Goal: Task Accomplishment & Management: Manage account settings

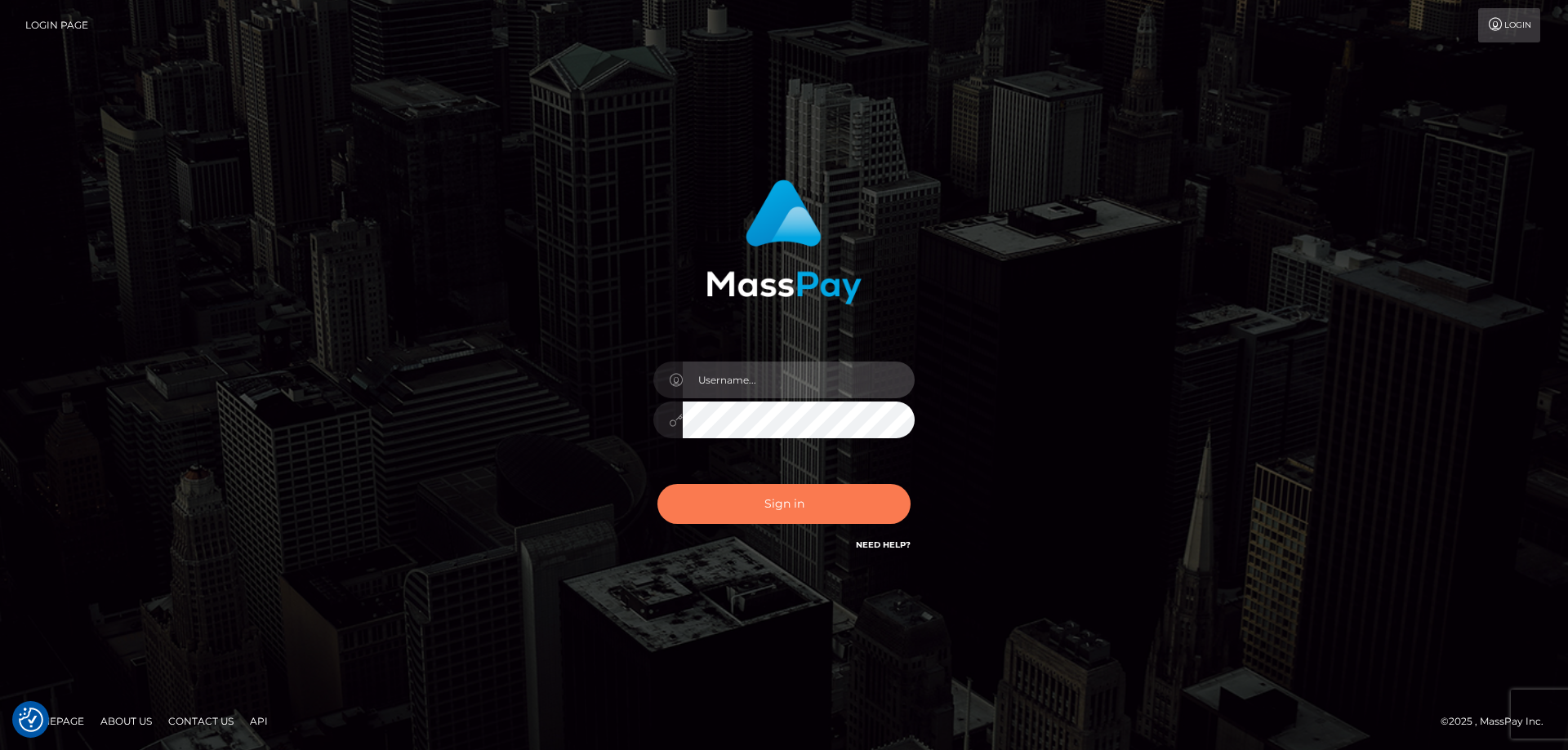
type input "[PERSON_NAME].ctfo"
click at [812, 509] on button "Sign in" at bounding box center [784, 504] width 253 height 40
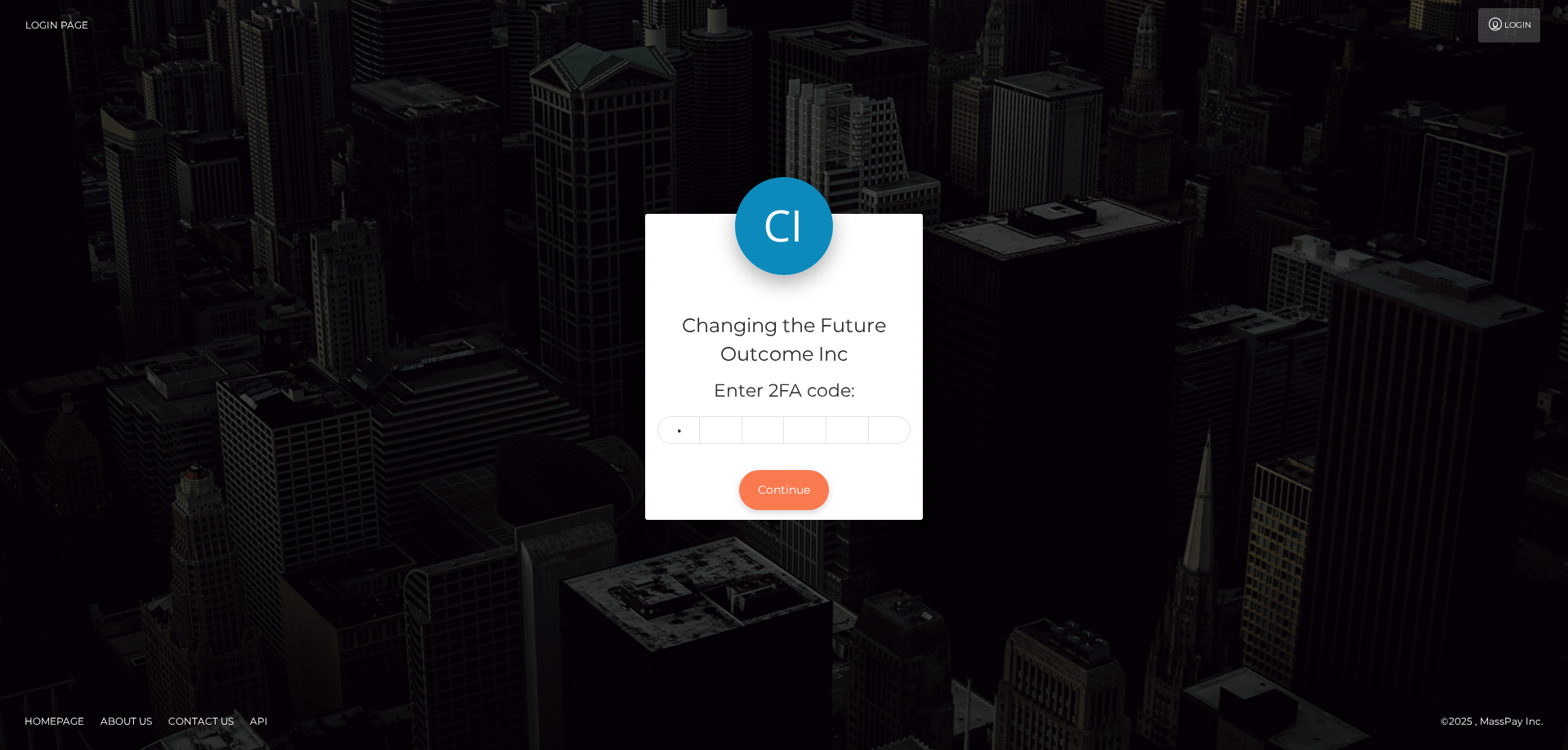
type input "5"
type input "9"
type input "2"
type input "1"
type input "4"
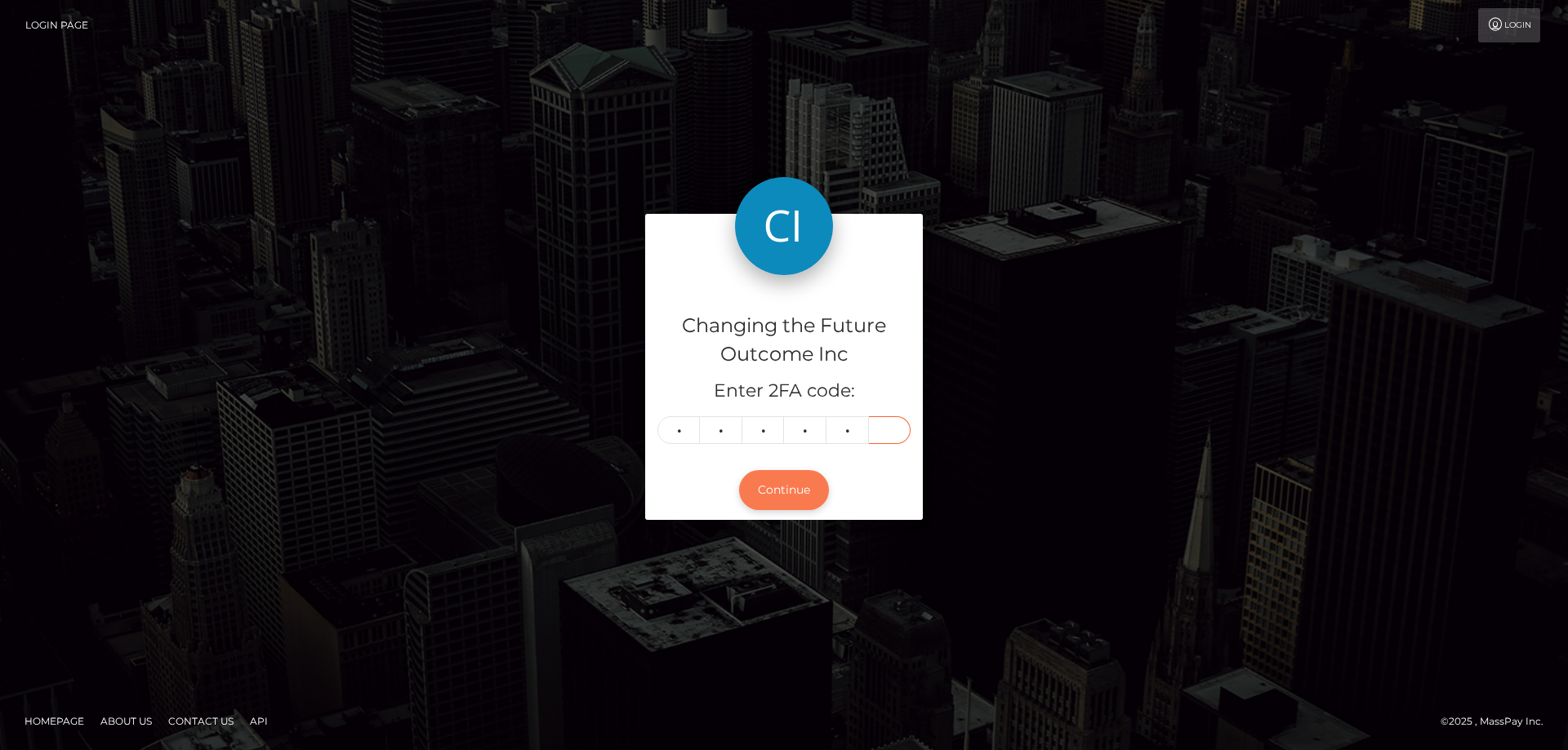
type input "6"
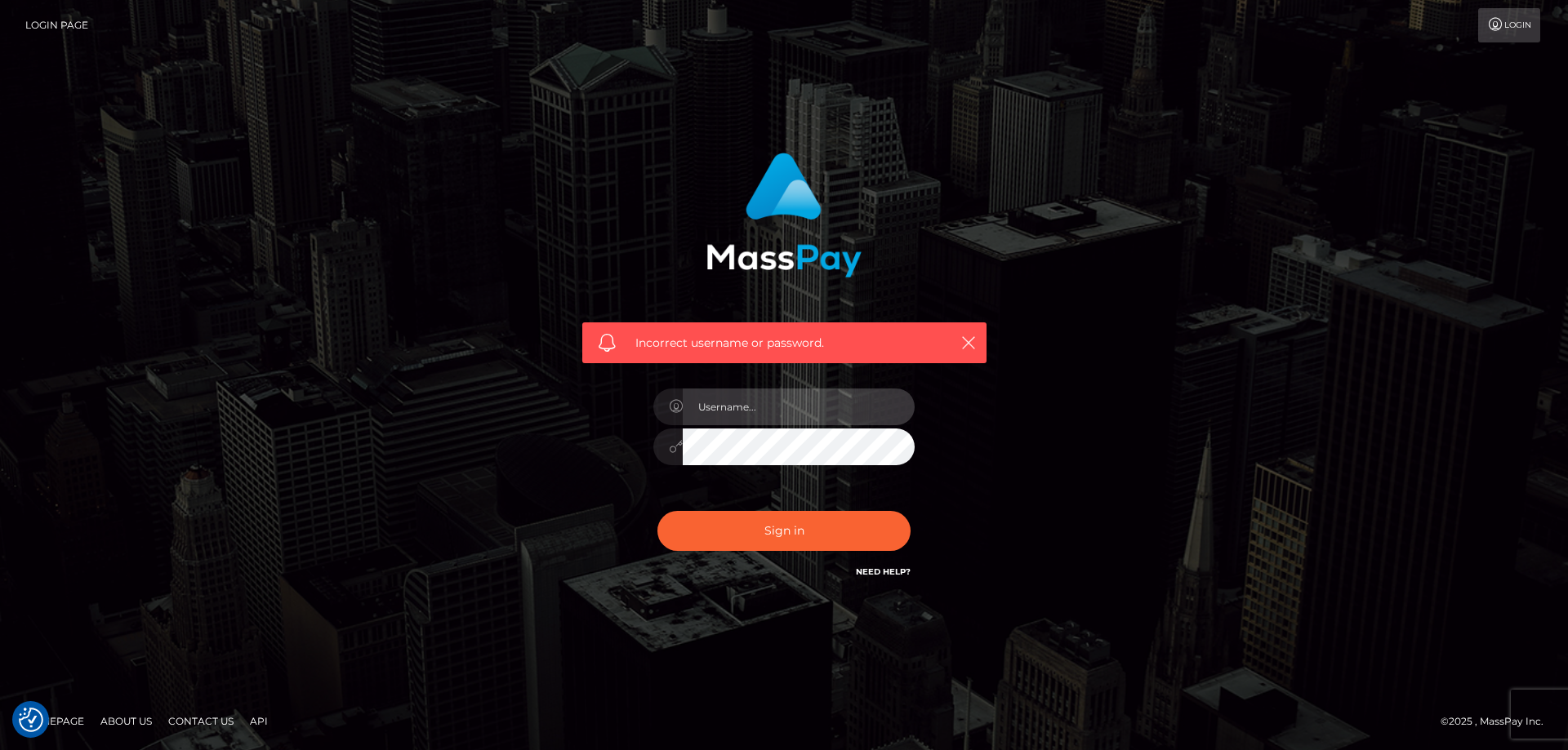
type input "[PERSON_NAME].ctfo"
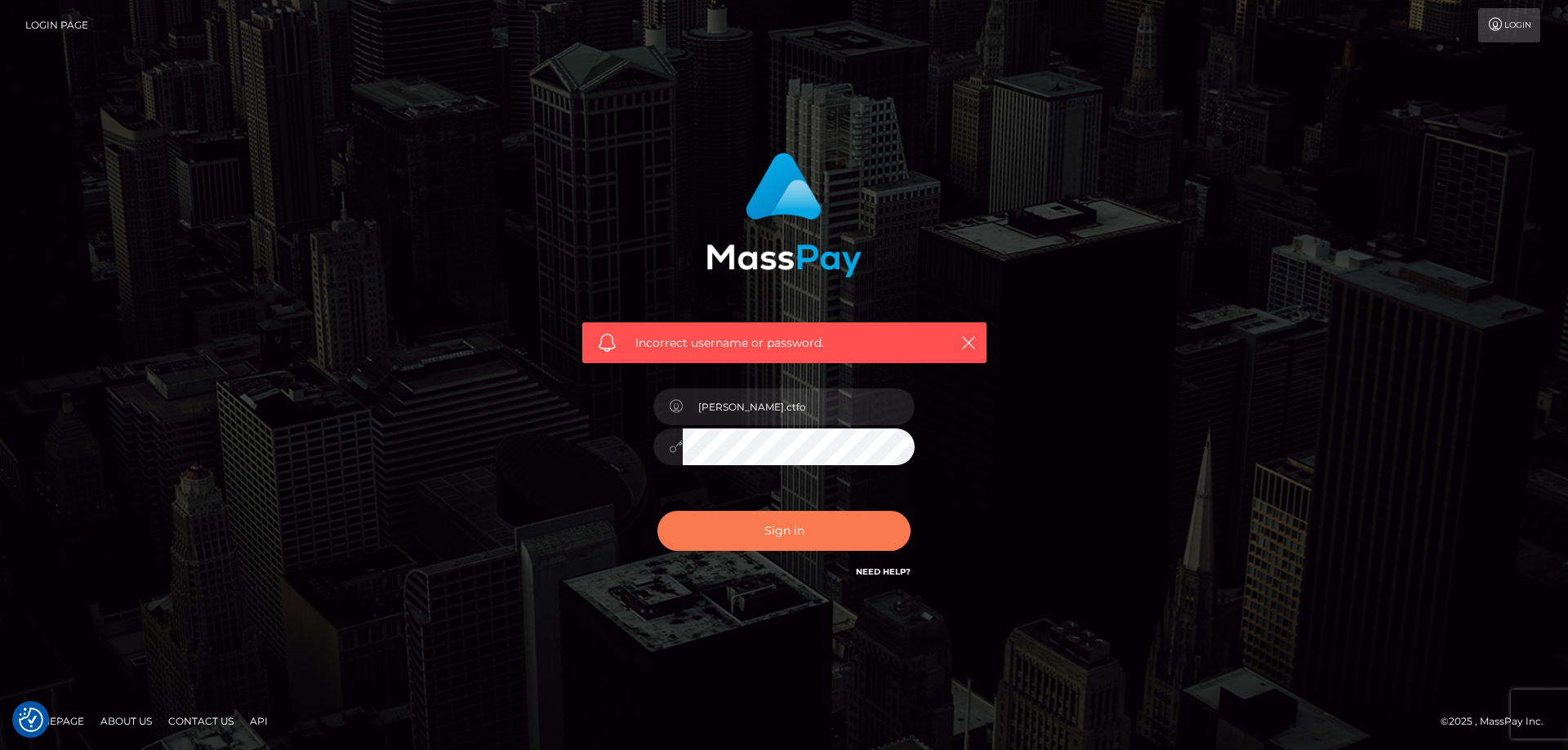
click at [797, 524] on button "Sign in" at bounding box center [784, 530] width 253 height 40
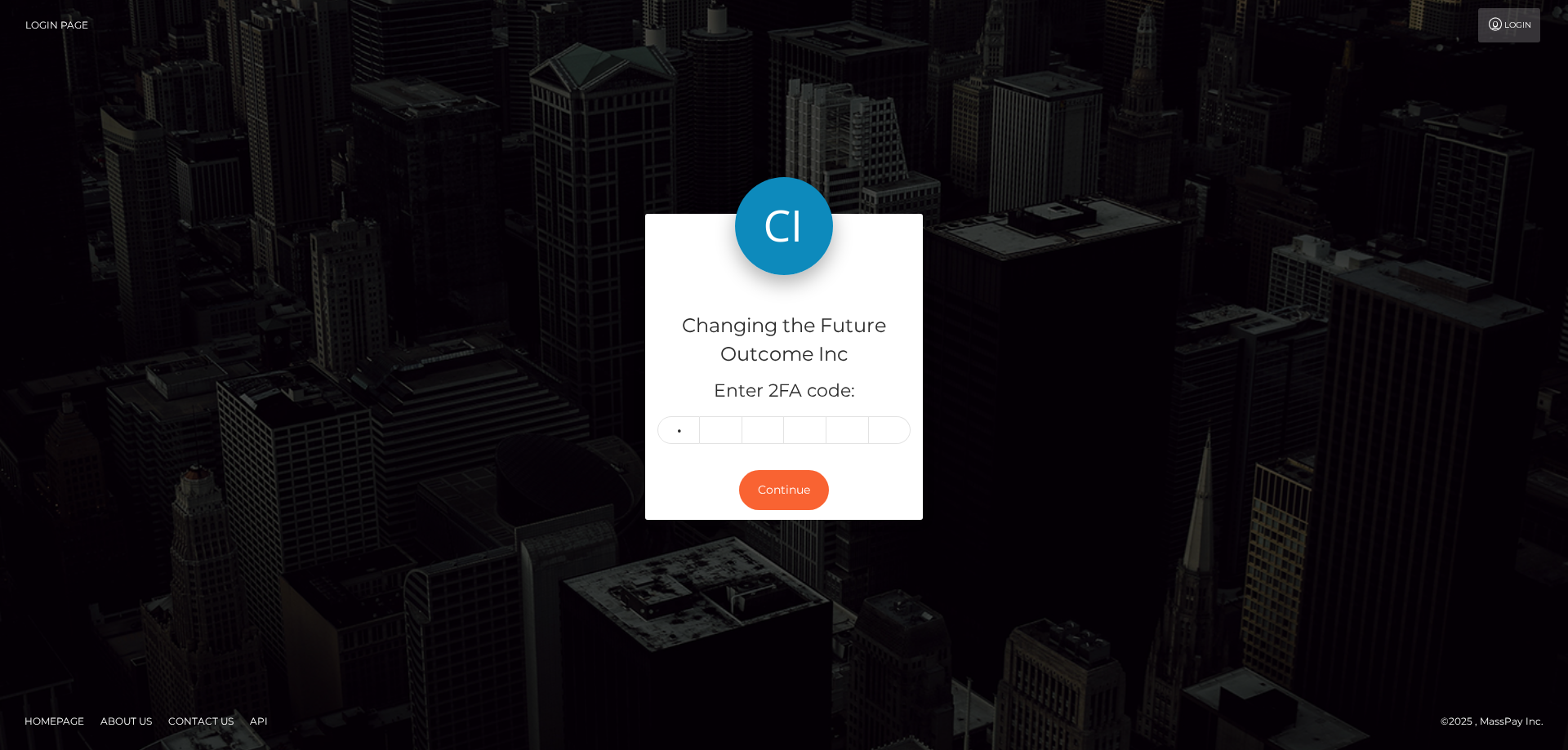
type input "5"
type input "9"
type input "2"
type input "4"
type input "1"
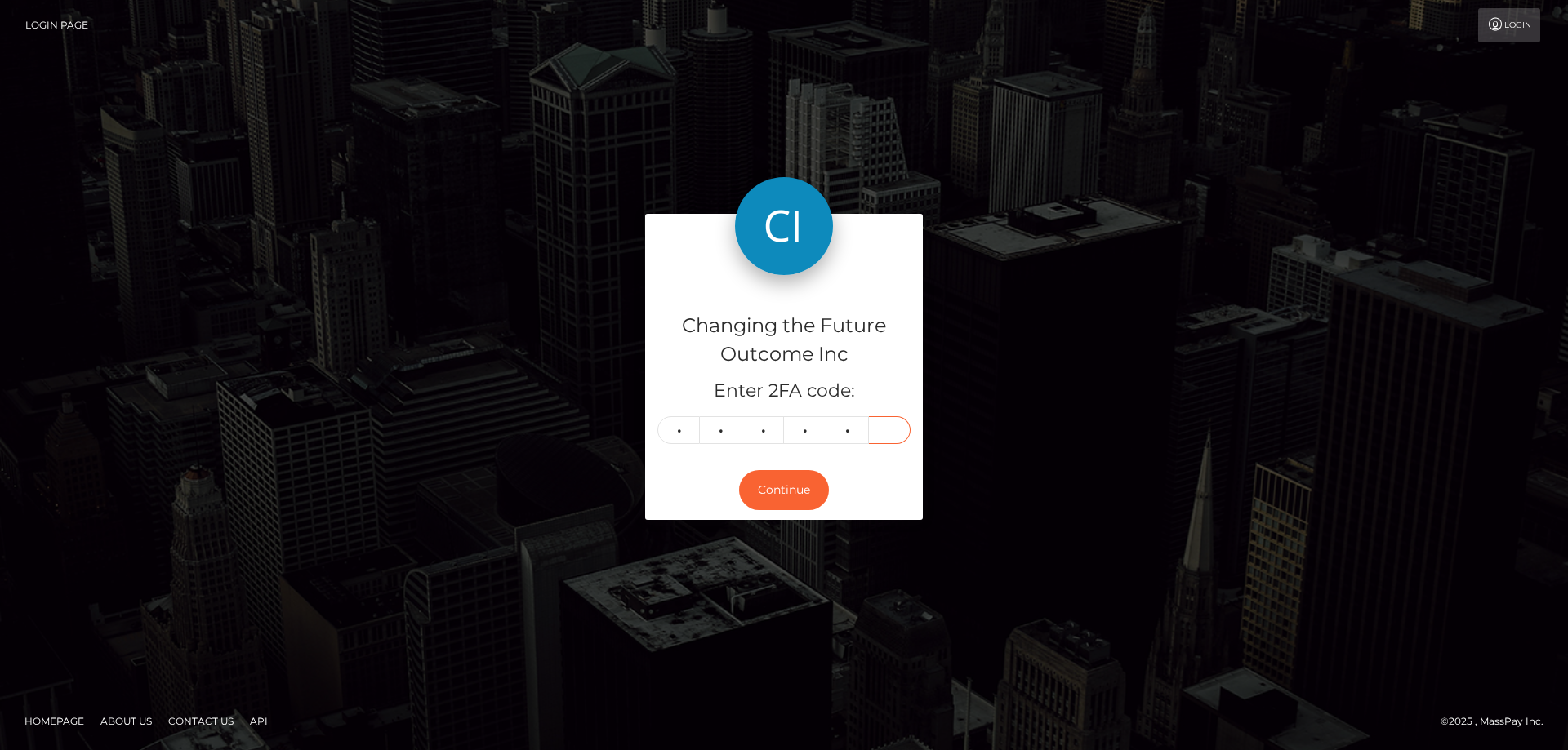
type input "6"
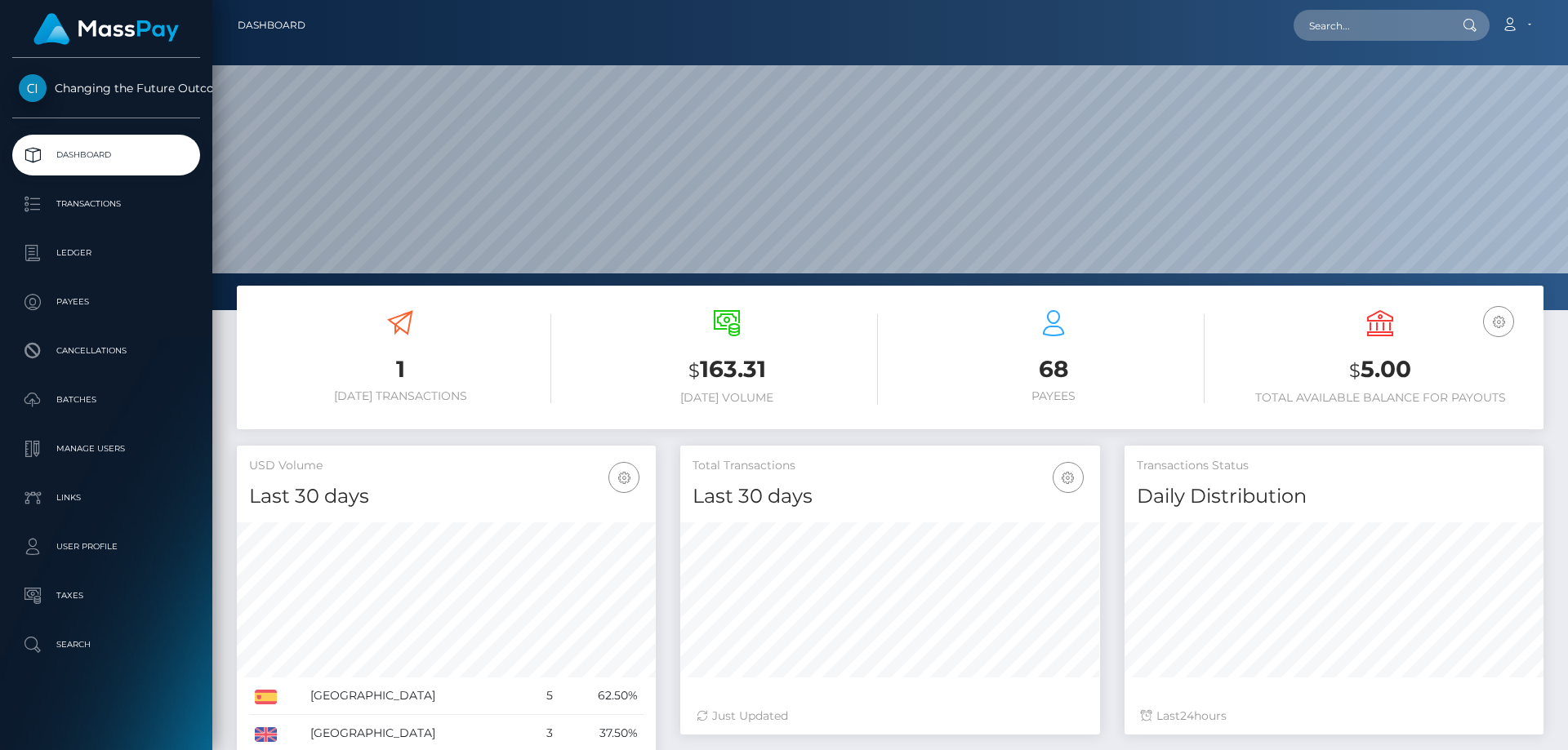
scroll to position [290, 419]
